Goal: Information Seeking & Learning: Learn about a topic

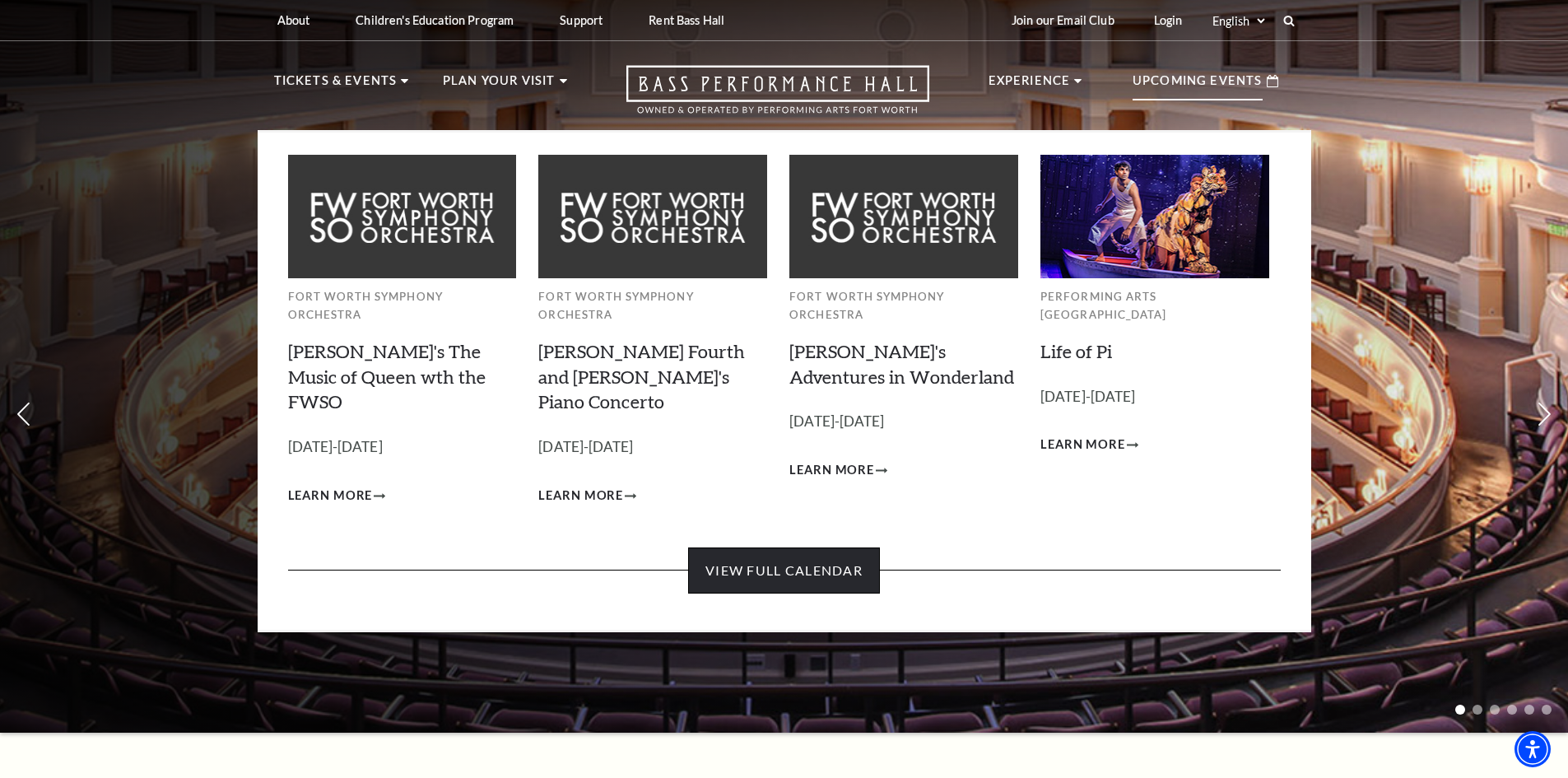
click at [787, 547] on link "View Full Calendar" at bounding box center [784, 570] width 191 height 46
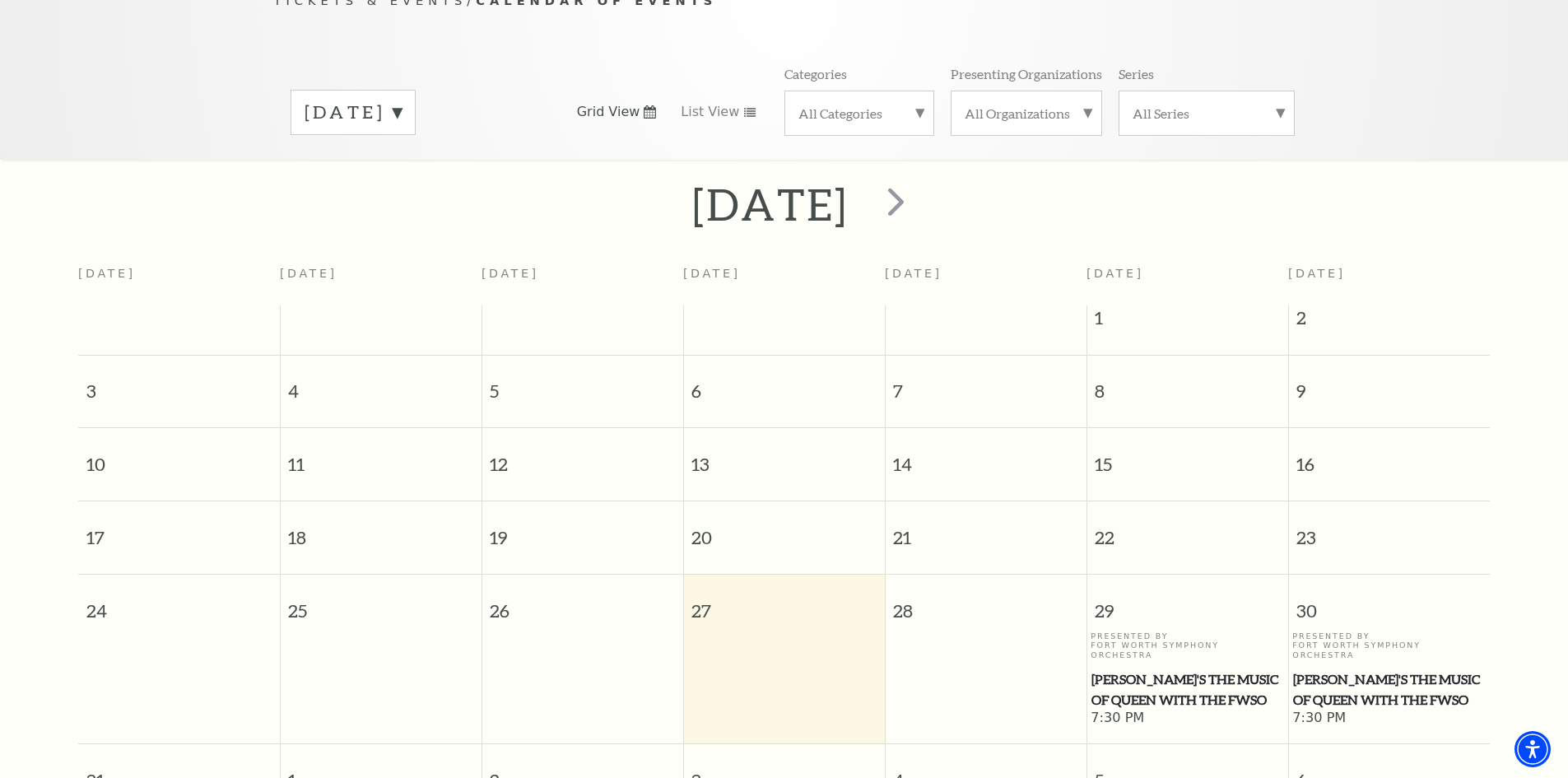
scroll to position [228, 0]
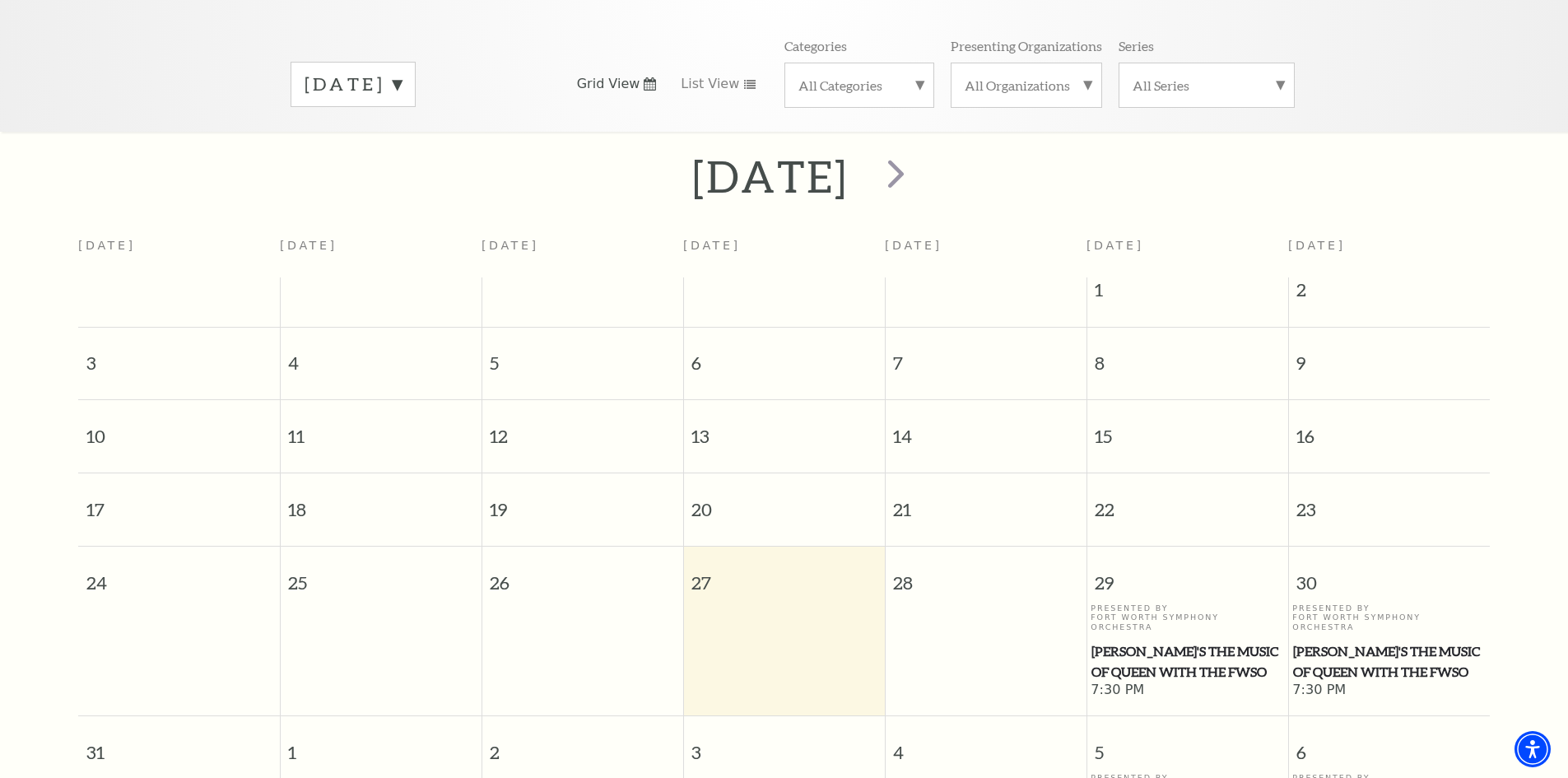
click at [772, 584] on span "27" at bounding box center [784, 574] width 201 height 57
click at [757, 628] on td at bounding box center [784, 651] width 202 height 96
click at [1201, 642] on span "[PERSON_NAME]'s The Music of Queen with the FWSO" at bounding box center [1187, 661] width 191 height 40
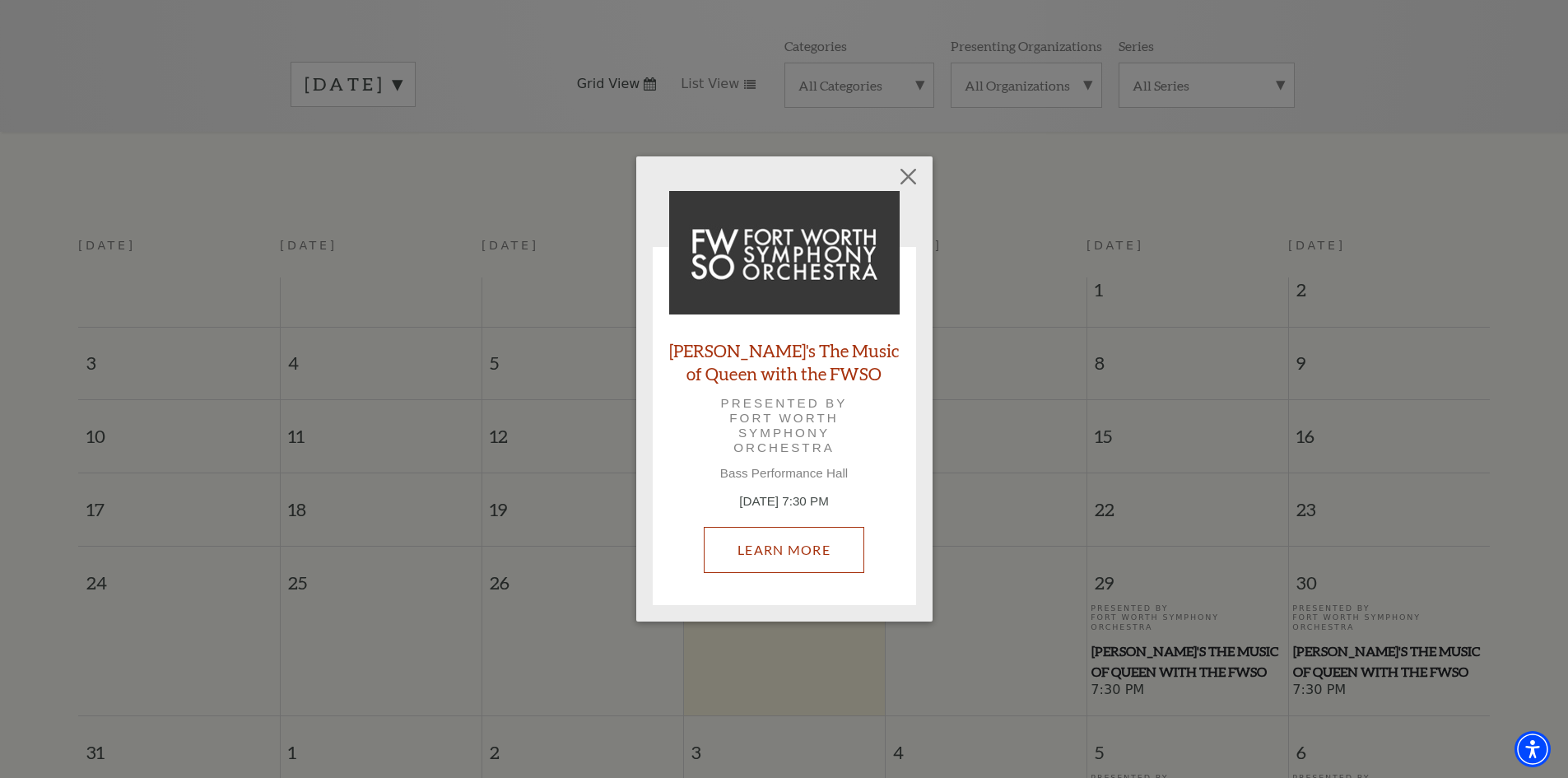
click at [785, 560] on link "Learn More" at bounding box center [784, 549] width 161 height 46
click at [903, 170] on button "Close" at bounding box center [907, 176] width 31 height 31
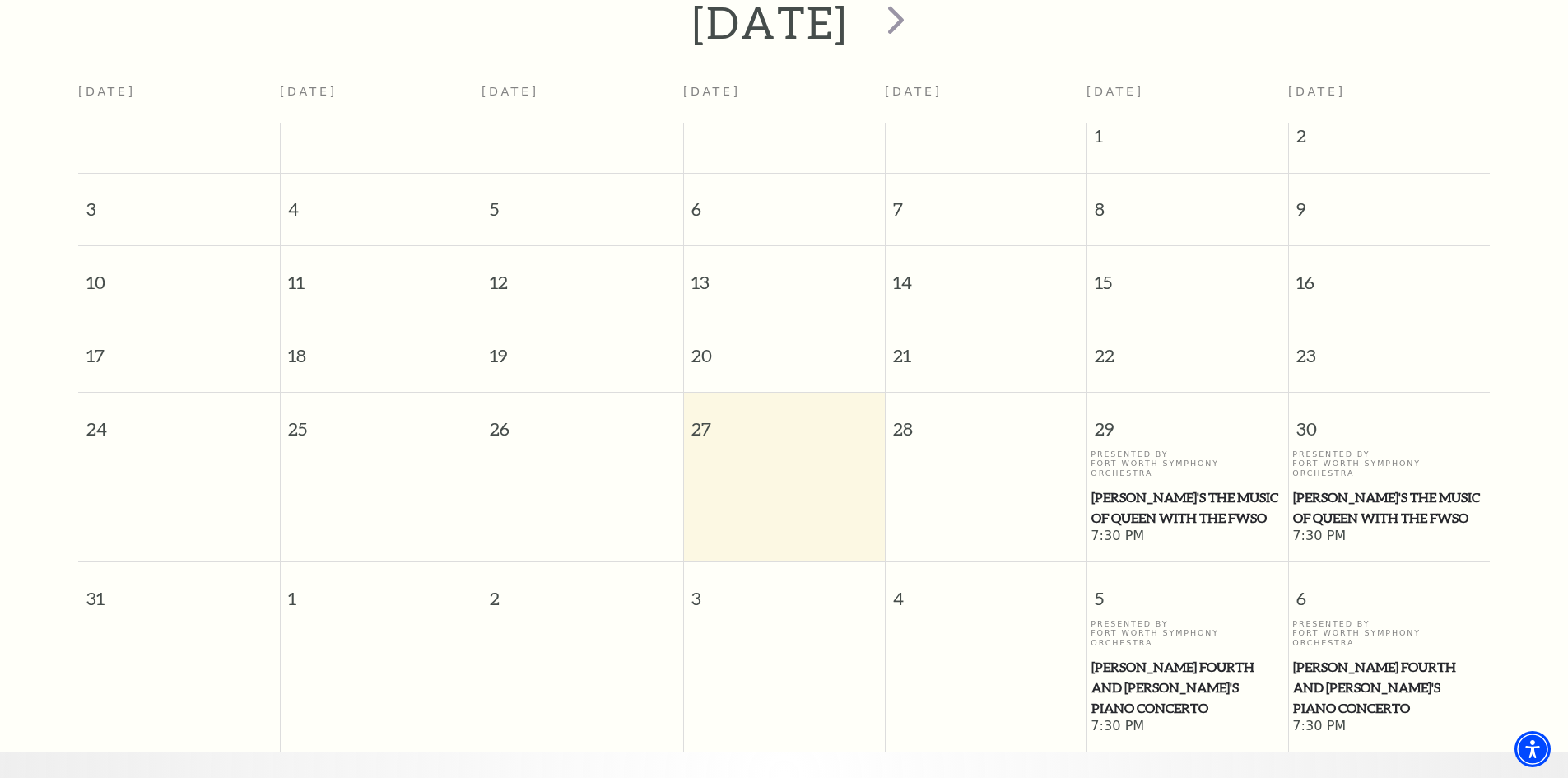
scroll to position [392, 0]
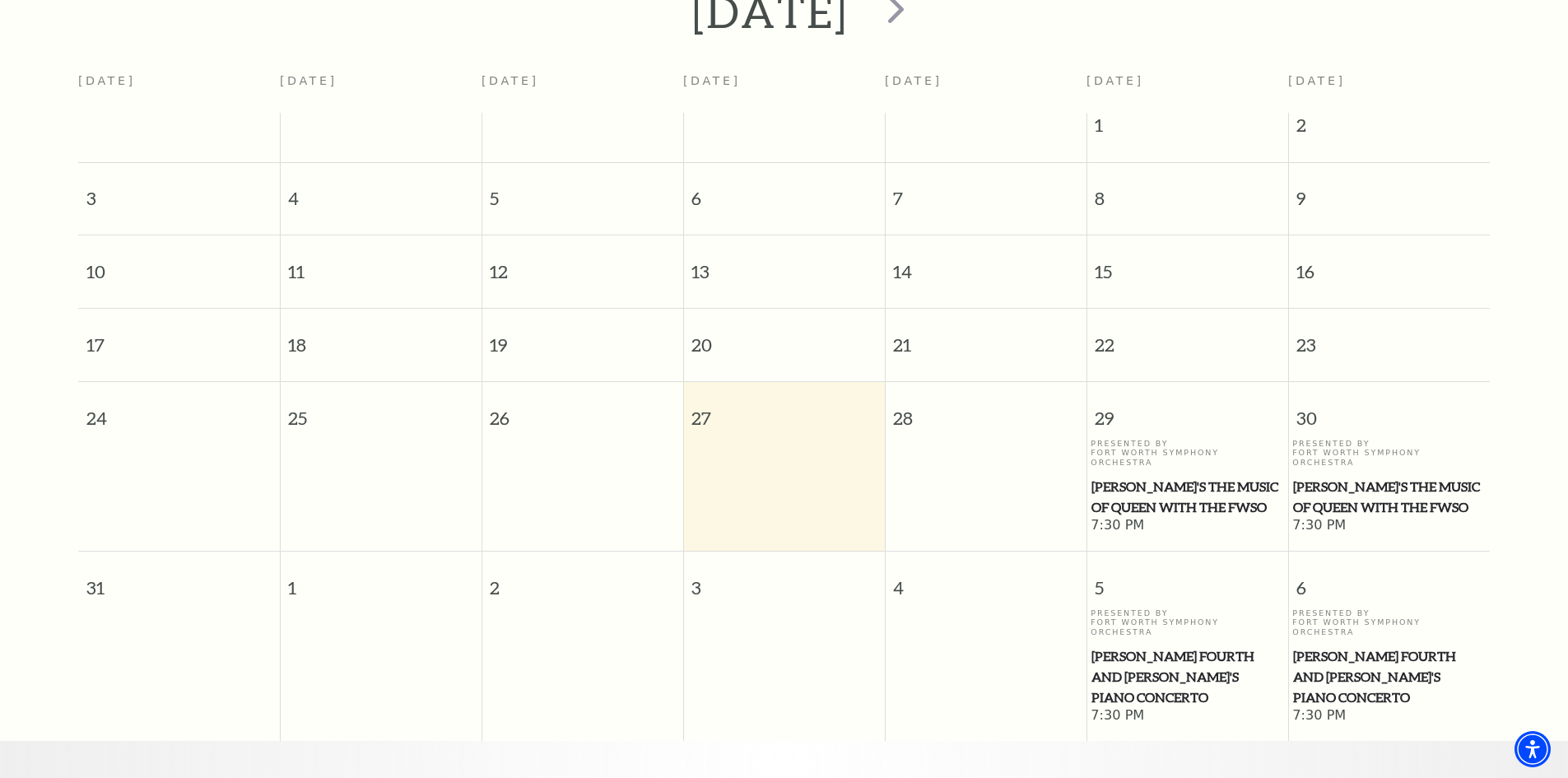
click at [1152, 646] on span "[PERSON_NAME] Fourth and [PERSON_NAME]'s Piano Concerto" at bounding box center [1187, 676] width 191 height 61
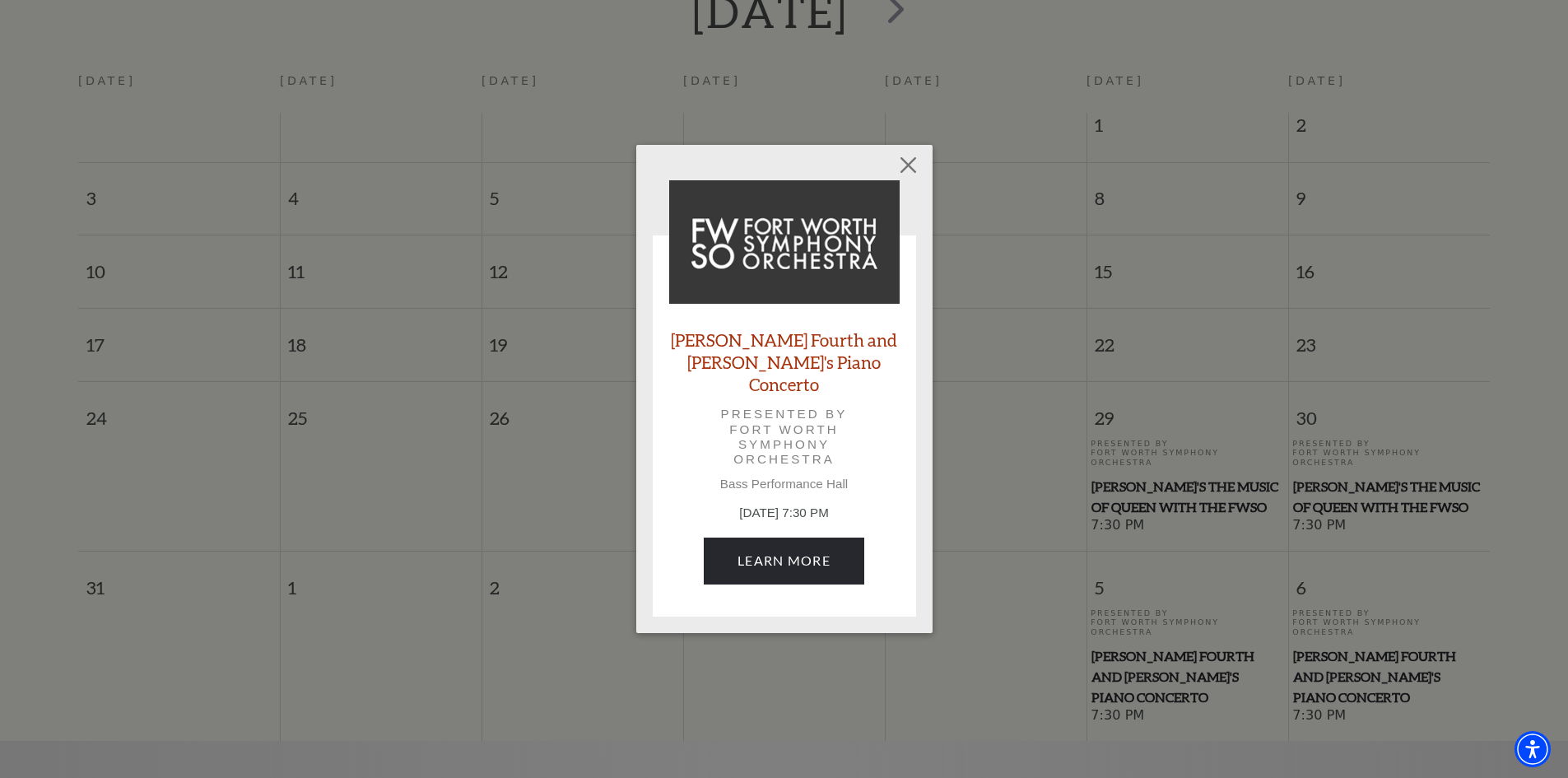
click at [1068, 641] on div "Empty heading [PERSON_NAME] Fourth and [PERSON_NAME]'s Piano Concerto Presented…" at bounding box center [784, 389] width 1568 height 778
click at [903, 177] on button "Close" at bounding box center [907, 164] width 31 height 31
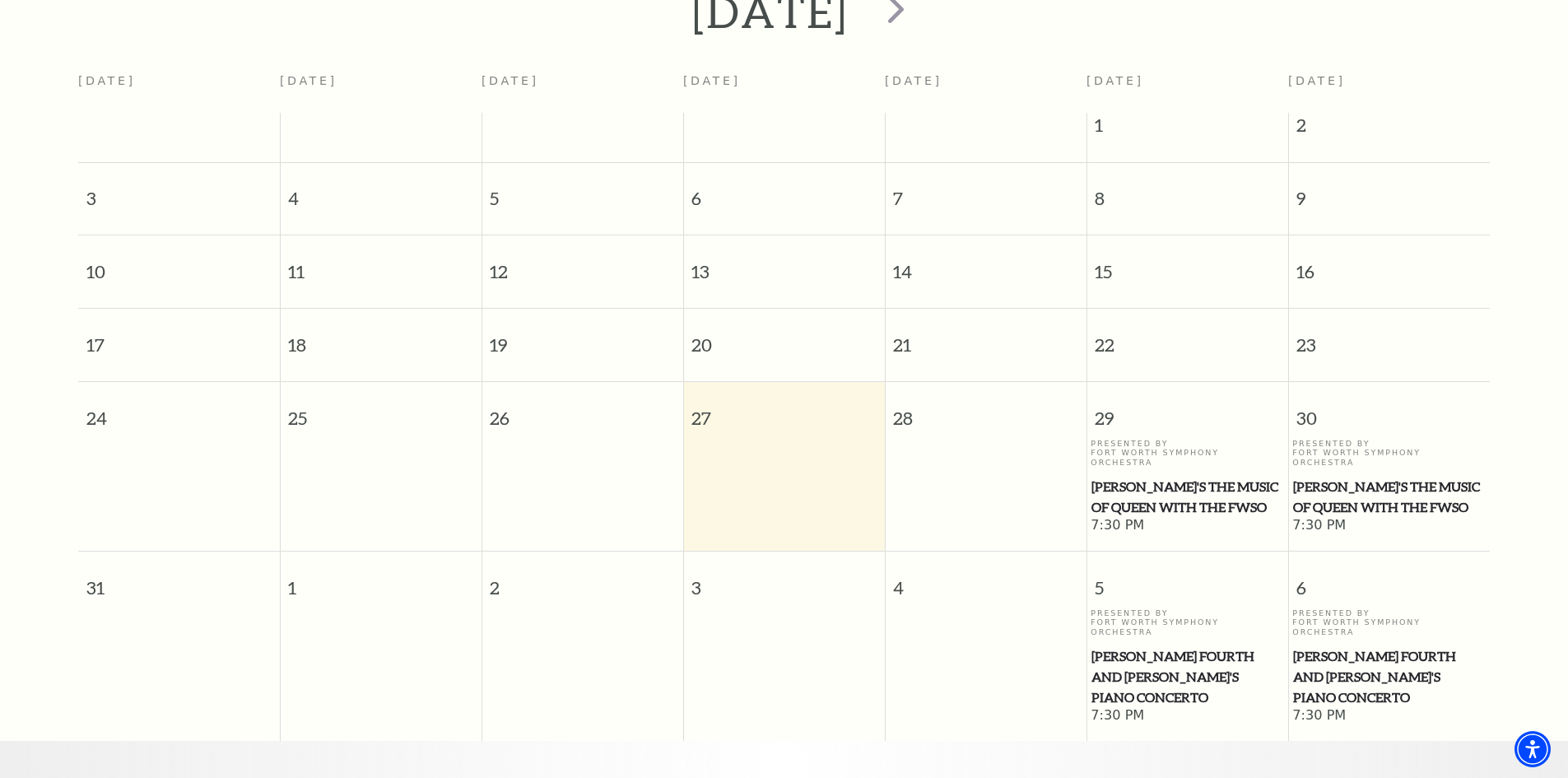
click at [789, 439] on td at bounding box center [784, 487] width 202 height 96
